Goal: Information Seeking & Learning: Learn about a topic

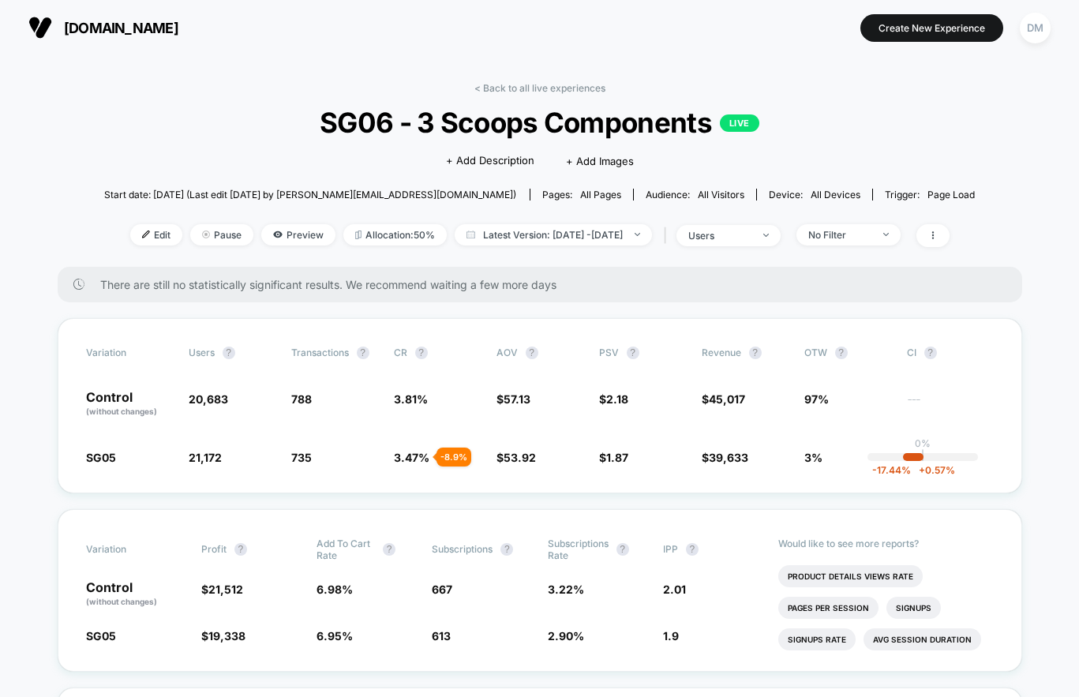
scroll to position [69, 0]
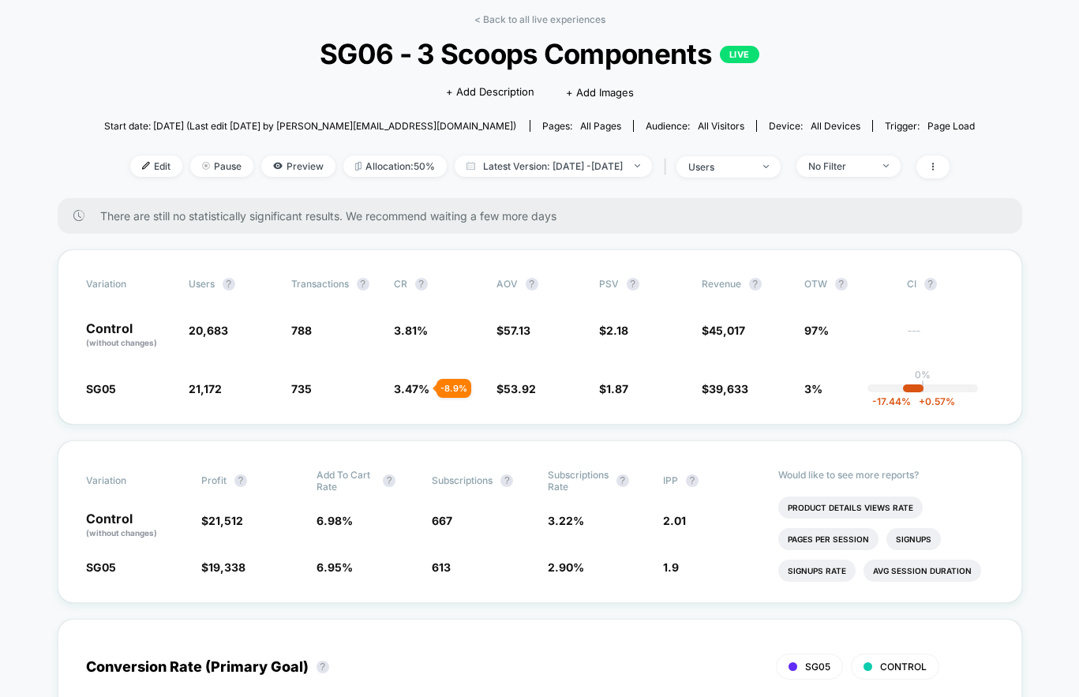
click at [329, 55] on span "SG06 - 3 Scoops Components LIVE" at bounding box center [540, 53] width 784 height 33
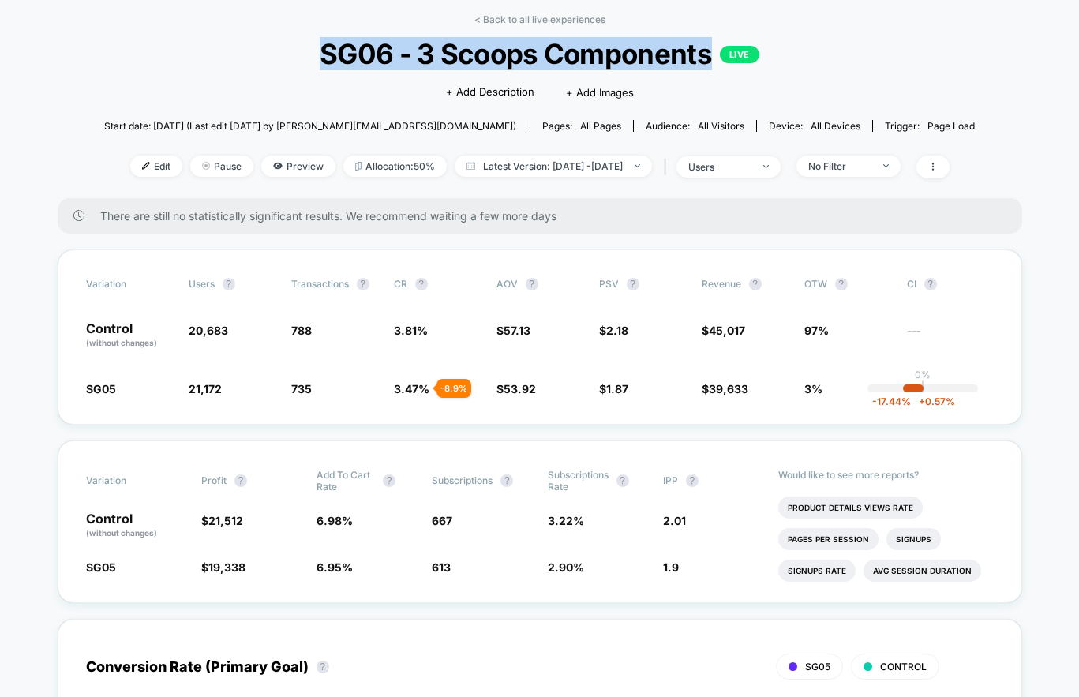
click at [329, 55] on span "SG06 - 3 Scoops Components LIVE" at bounding box center [540, 53] width 784 height 33
copy span "SG06 - 3 Scoops Components"
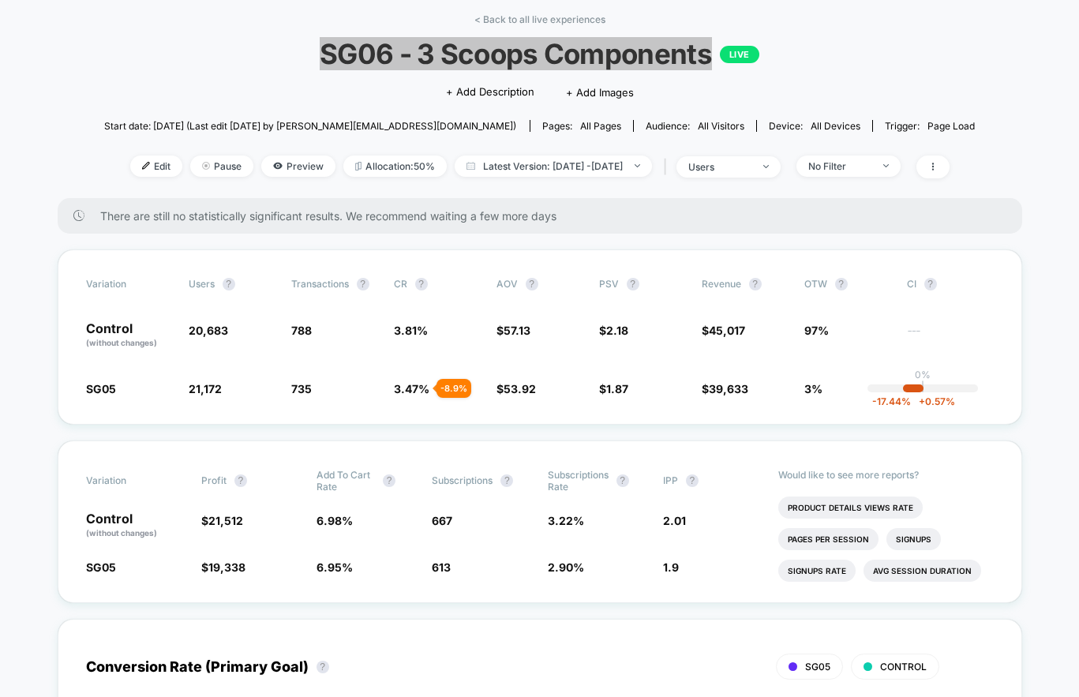
click at [268, 64] on span "SG06 - 3 Scoops Components LIVE" at bounding box center [540, 53] width 784 height 33
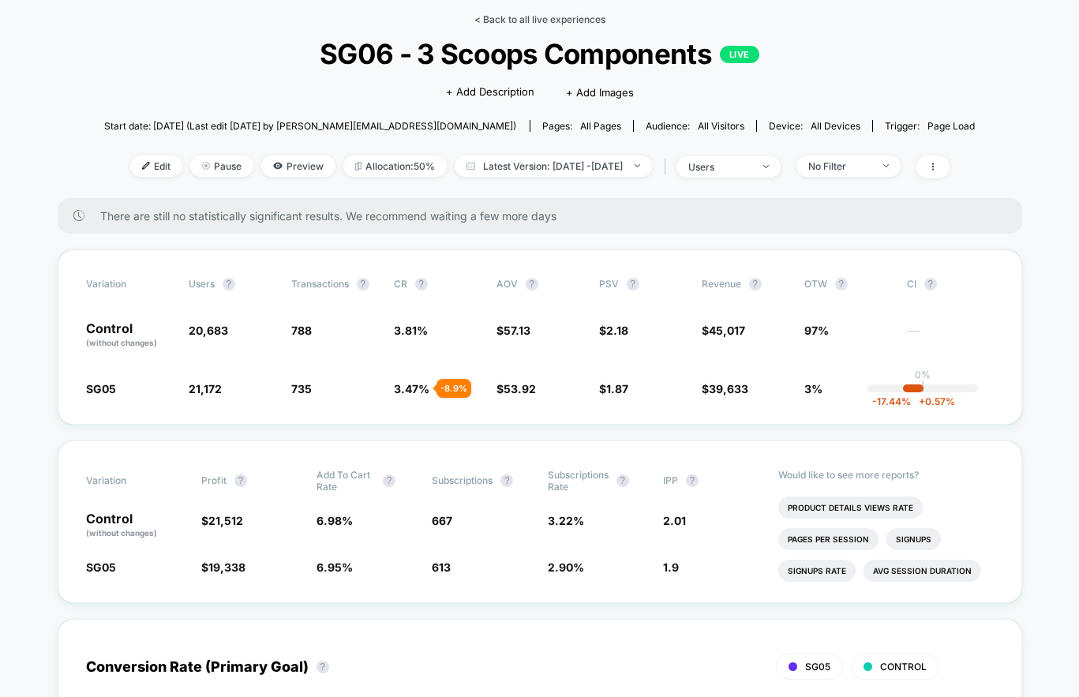
click at [499, 20] on link "< Back to all live experiences" at bounding box center [540, 19] width 131 height 12
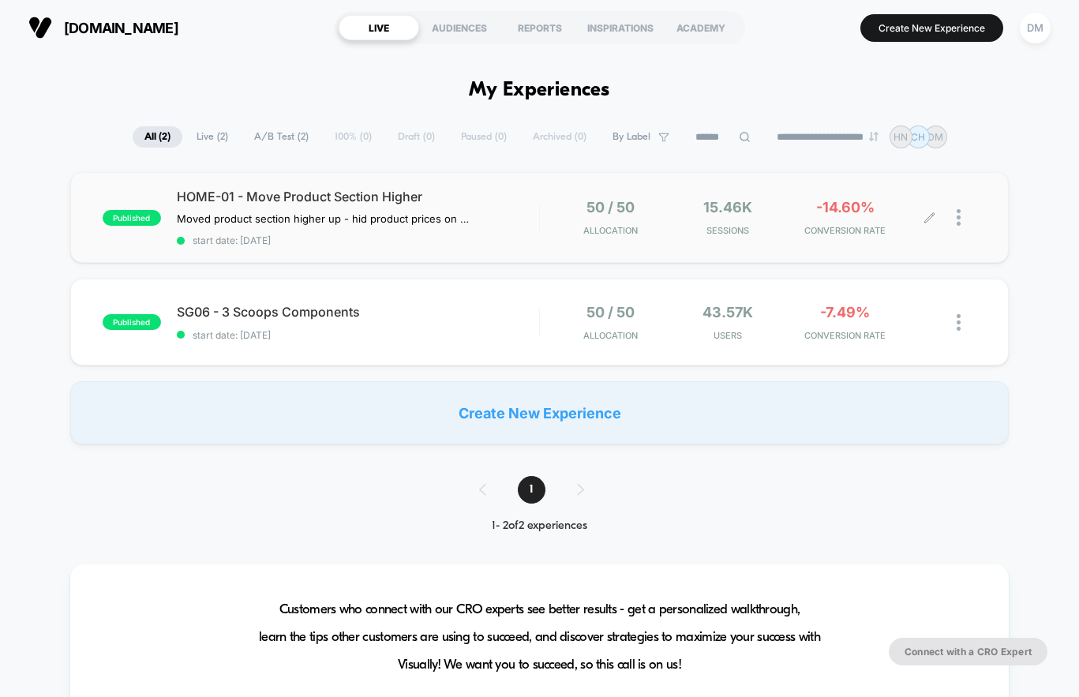
click at [550, 223] on div "50 / 50 Allocation 15.46k Sessions -14.60% CONVERSION RATE" at bounding box center [758, 217] width 437 height 37
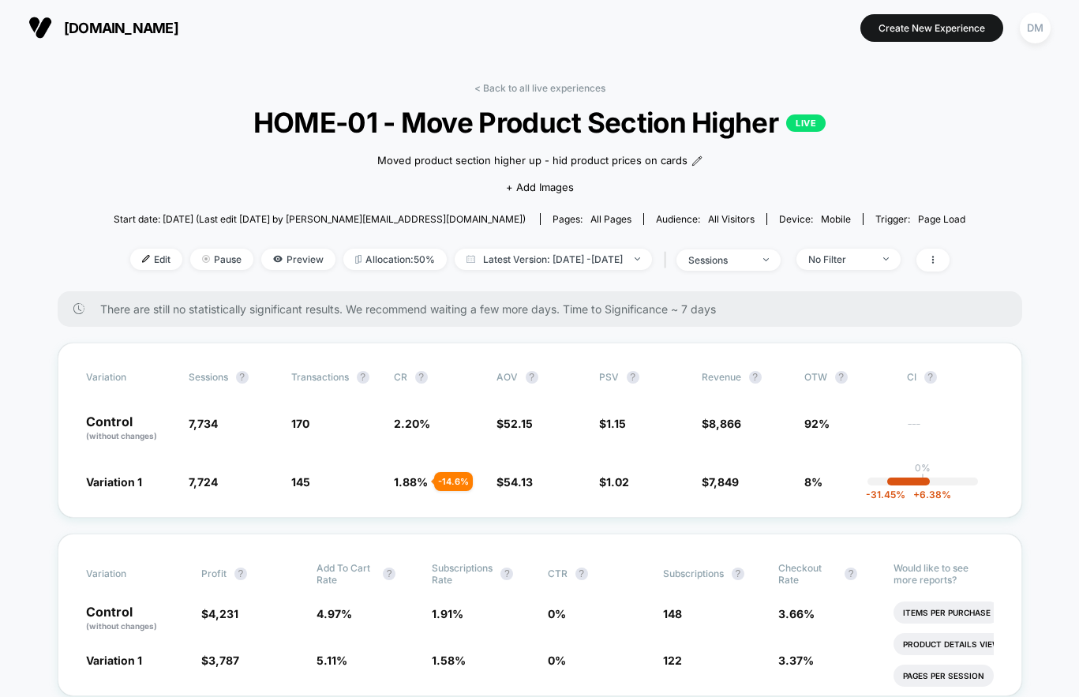
click at [511, 123] on span "HOME-01 - Move Product Section Higher LIVE" at bounding box center [539, 122] width 767 height 33
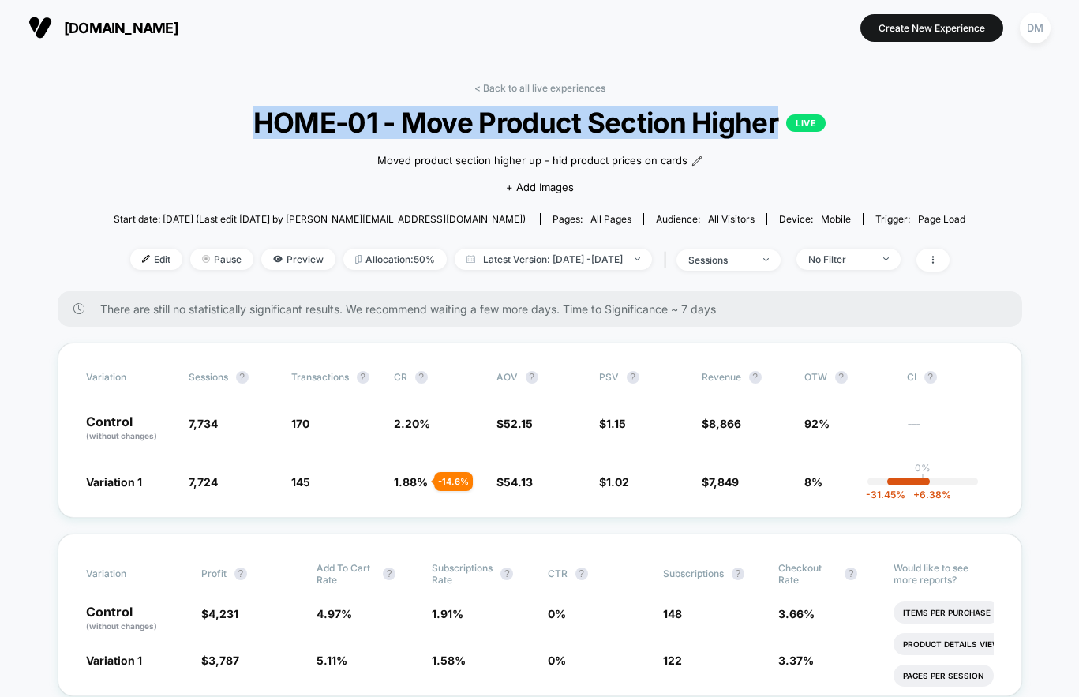
click at [511, 123] on span "HOME-01 - Move Product Section Higher LIVE" at bounding box center [539, 122] width 767 height 33
copy span "HOME-01 - Move Product Section Higher"
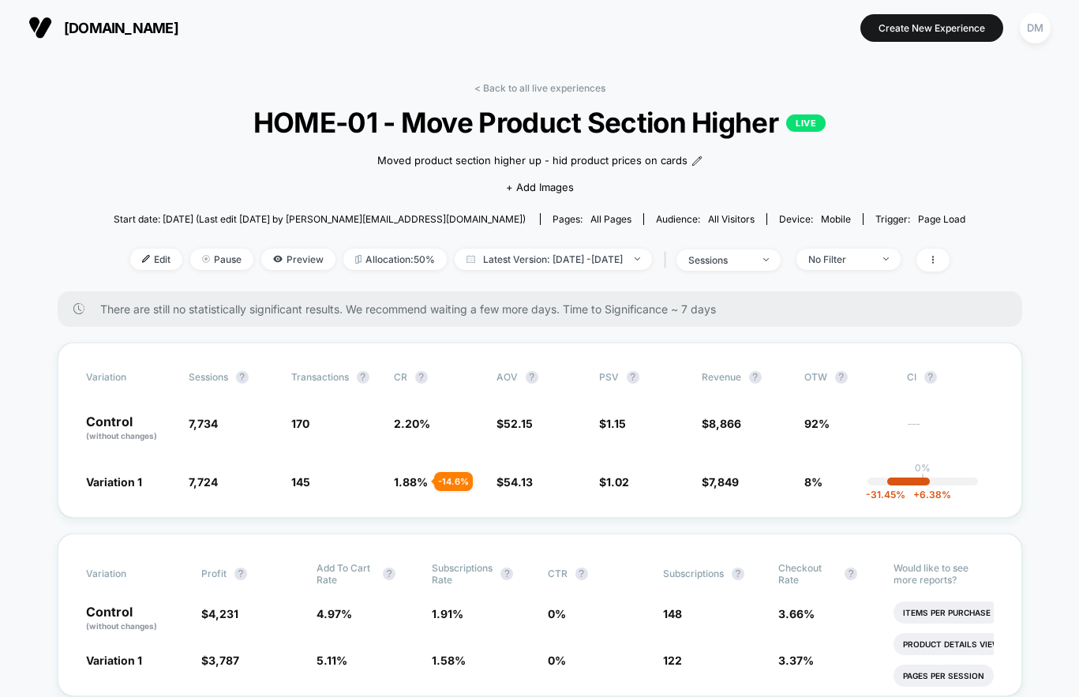
click at [939, 123] on div "< Back to all live experiences HOME-01 - Move Product Section Higher LIVE Moved…" at bounding box center [540, 186] width 852 height 209
click at [938, 140] on div "< Back to all live experiences HOME-01 - Move Product Section Higher LIVE Moved…" at bounding box center [540, 186] width 852 height 209
